Goal: Task Accomplishment & Management: Use online tool/utility

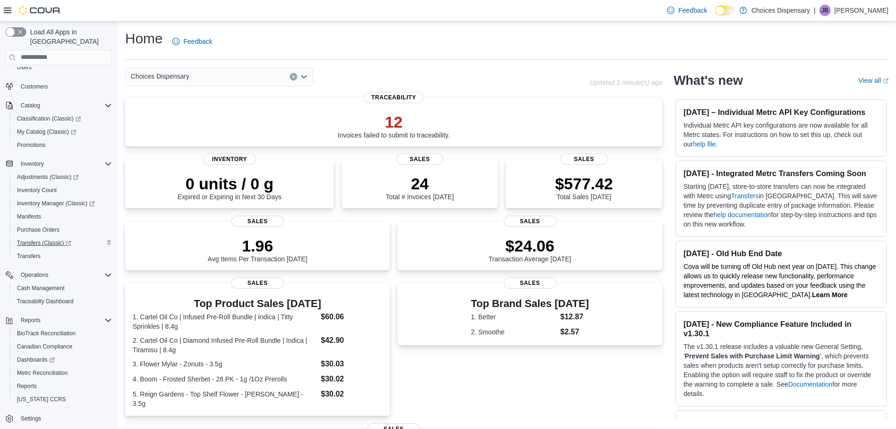
scroll to position [57, 0]
click at [37, 379] on link "Reports" at bounding box center [26, 384] width 27 height 11
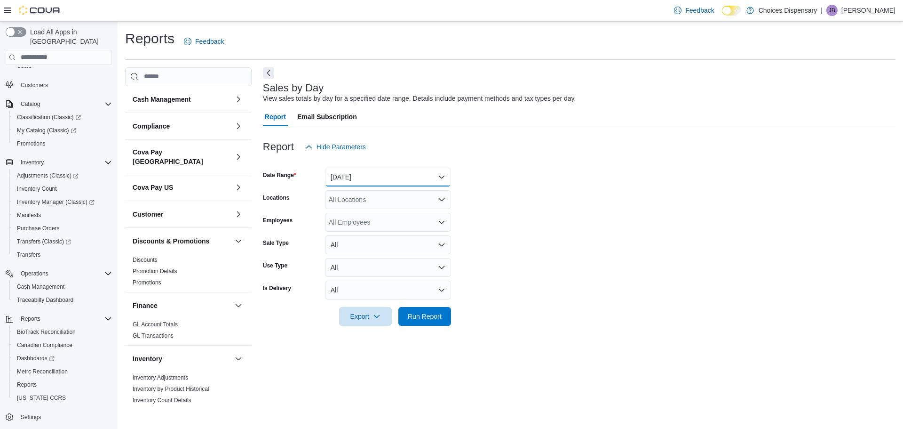
click at [376, 178] on button "[DATE]" at bounding box center [388, 176] width 126 height 19
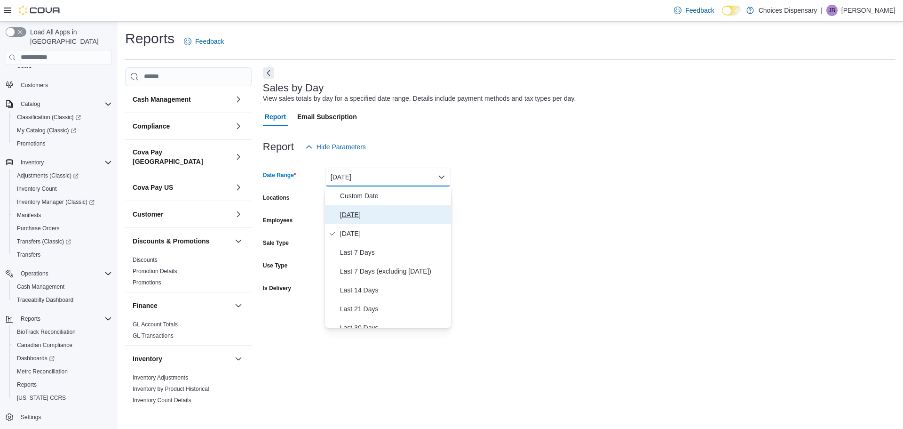
click at [351, 215] on span "[DATE]" at bounding box center [393, 214] width 107 height 11
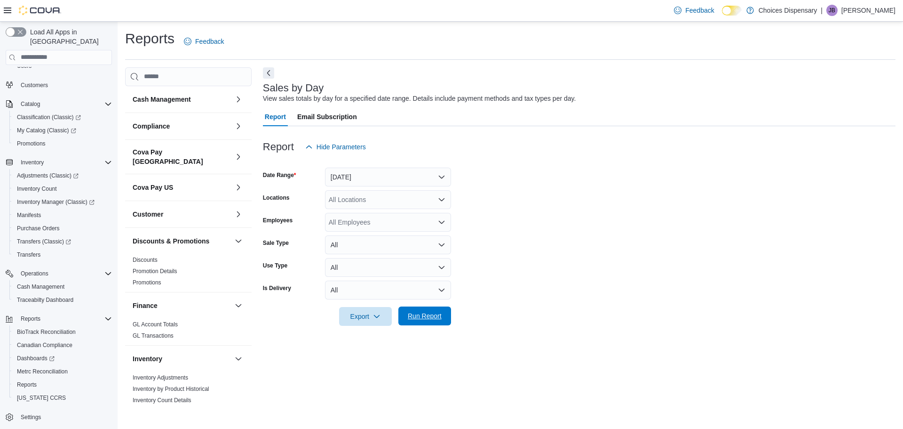
click at [419, 315] on span "Run Report" at bounding box center [425, 315] width 34 height 9
